Goal: Information Seeking & Learning: Learn about a topic

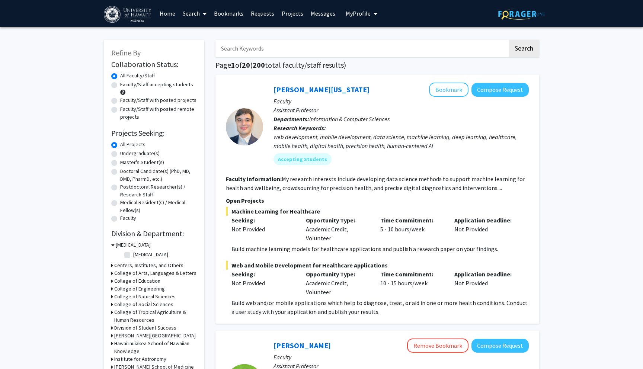
click at [221, 12] on link "Bookmarks" at bounding box center [228, 13] width 37 height 26
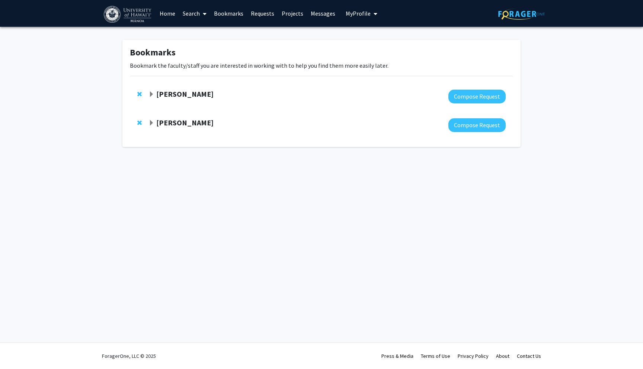
click at [151, 124] on span "Expand Murad Hossain Bookmark" at bounding box center [152, 123] width 6 height 6
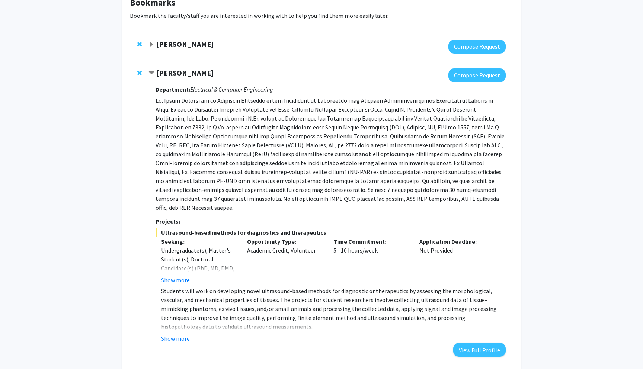
scroll to position [83, 0]
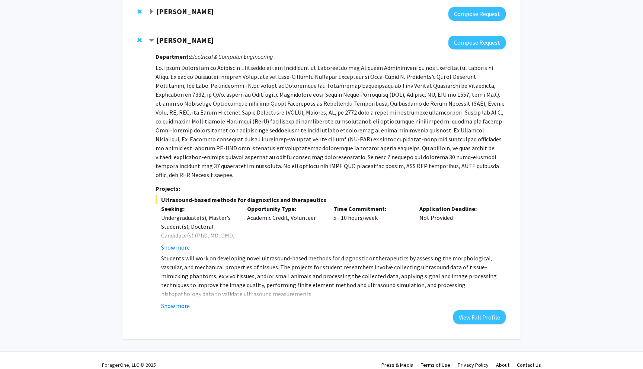
click at [149, 11] on span "Expand Tyler Ray Bookmark" at bounding box center [152, 12] width 6 height 6
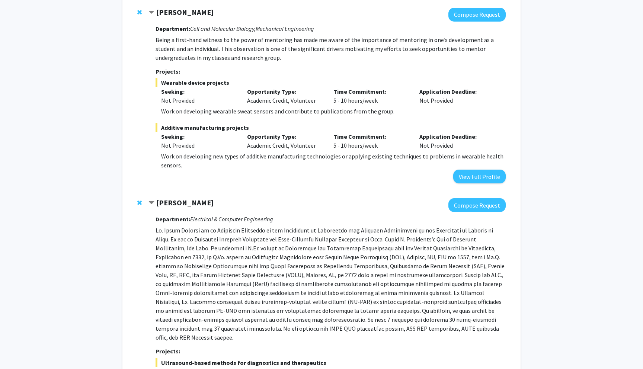
scroll to position [0, 0]
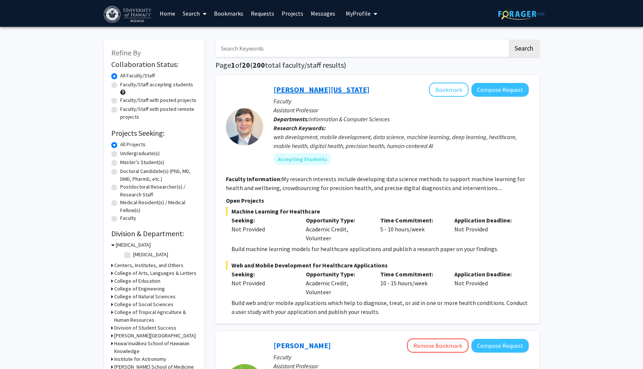
click at [306, 88] on link "[PERSON_NAME][US_STATE]" at bounding box center [322, 89] width 96 height 9
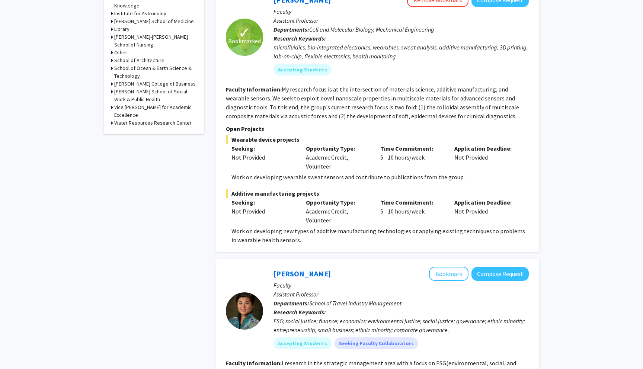
scroll to position [345, 0]
click at [465, 121] on section "Faculty Information: My research focus is at the intersection of materials scie…" at bounding box center [377, 104] width 303 height 36
click at [389, 211] on div "Time Commitment: 5 - 10 hours/week" at bounding box center [412, 212] width 74 height 27
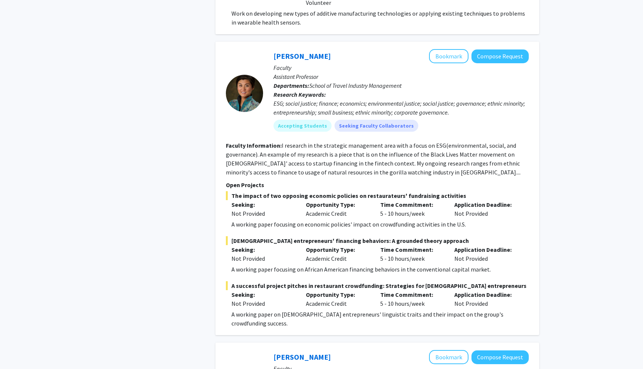
scroll to position [565, 0]
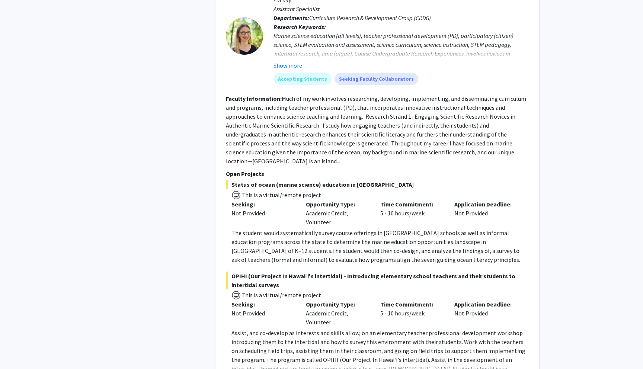
scroll to position [1389, 0]
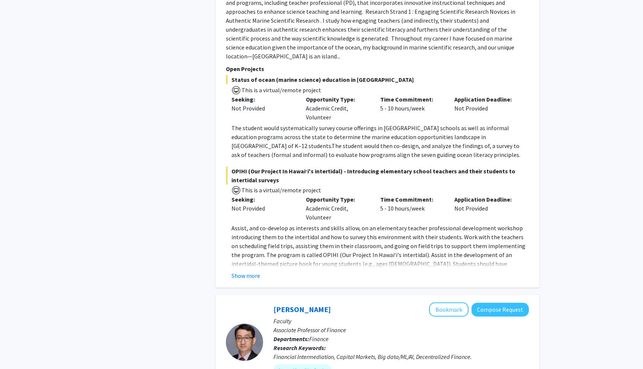
drag, startPoint x: 177, startPoint y: 177, endPoint x: 177, endPoint y: 98, distance: 78.9
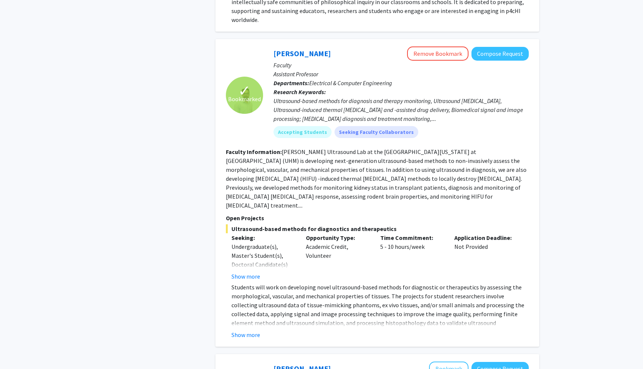
scroll to position [2391, 0]
click at [236, 330] on button "Show more" at bounding box center [246, 334] width 29 height 9
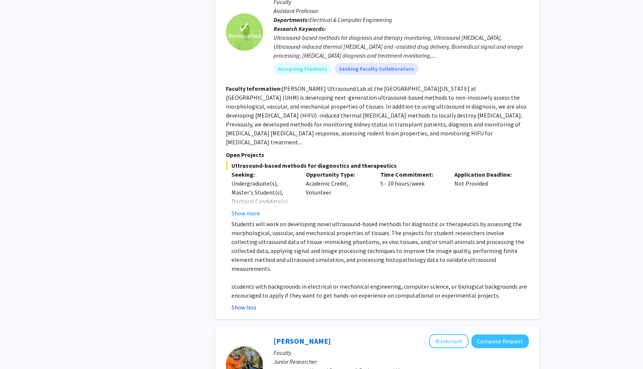
scroll to position [2460, 0]
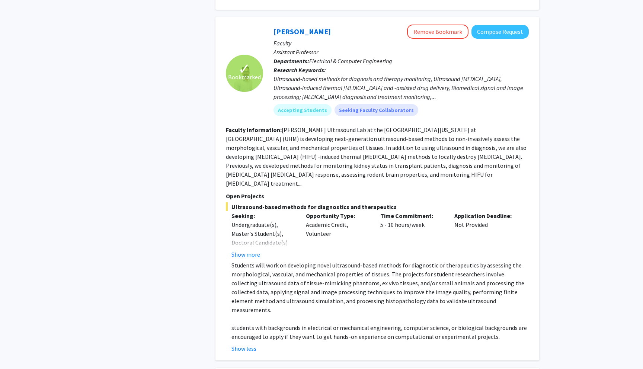
scroll to position [2409, 0]
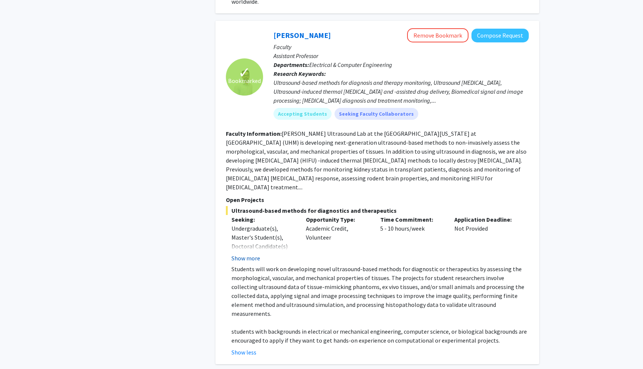
click at [242, 254] on button "Show more" at bounding box center [246, 258] width 29 height 9
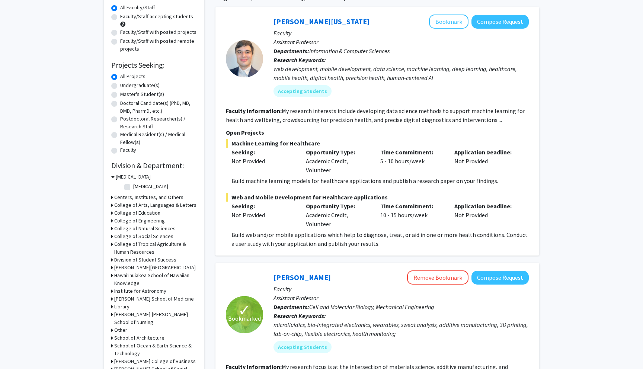
scroll to position [0, 0]
